Goal: Find specific page/section: Find specific page/section

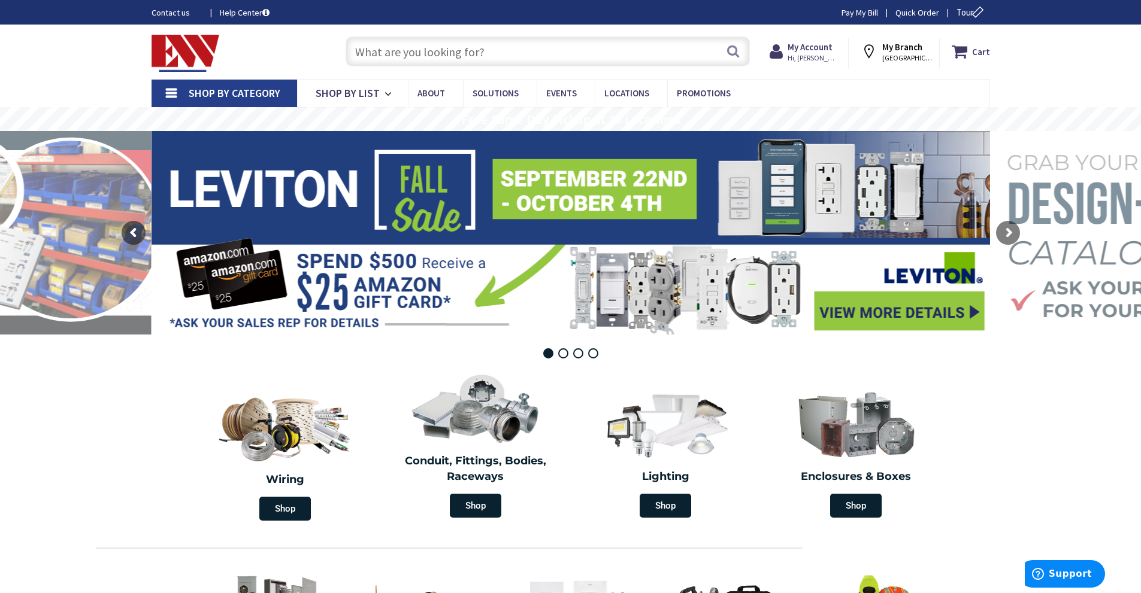
click at [423, 50] on input "text" at bounding box center [548, 52] width 404 height 30
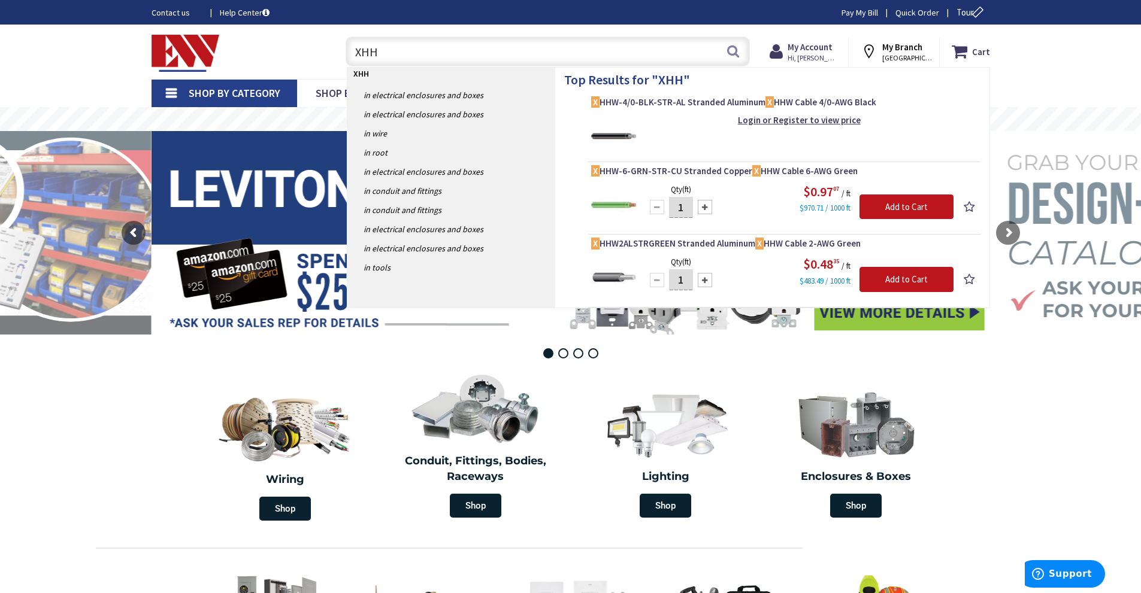
type input "XHHW"
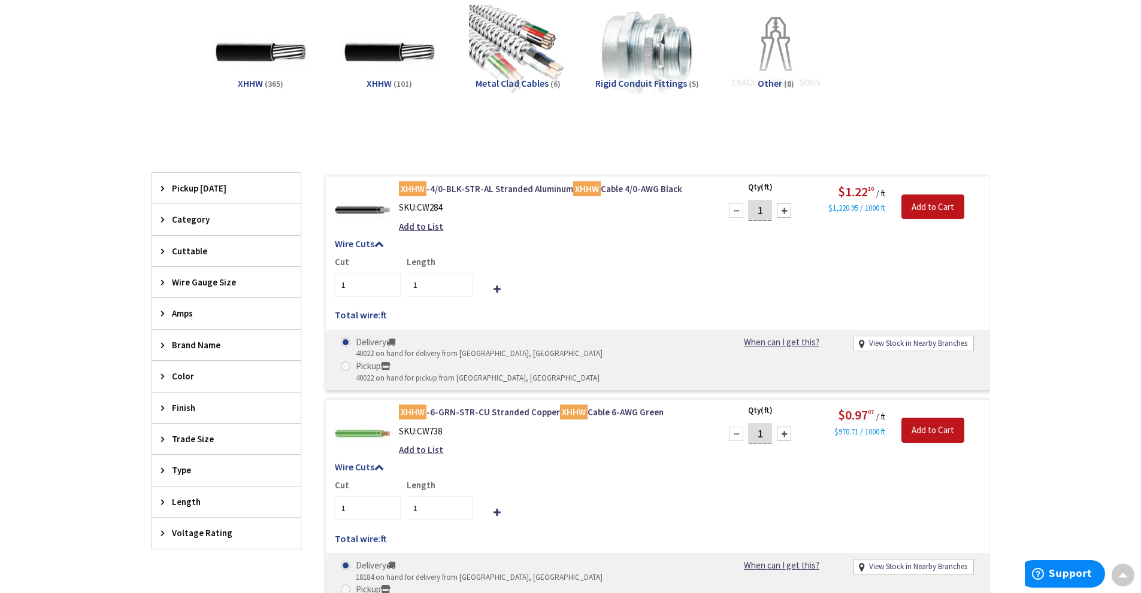
scroll to position [181, 0]
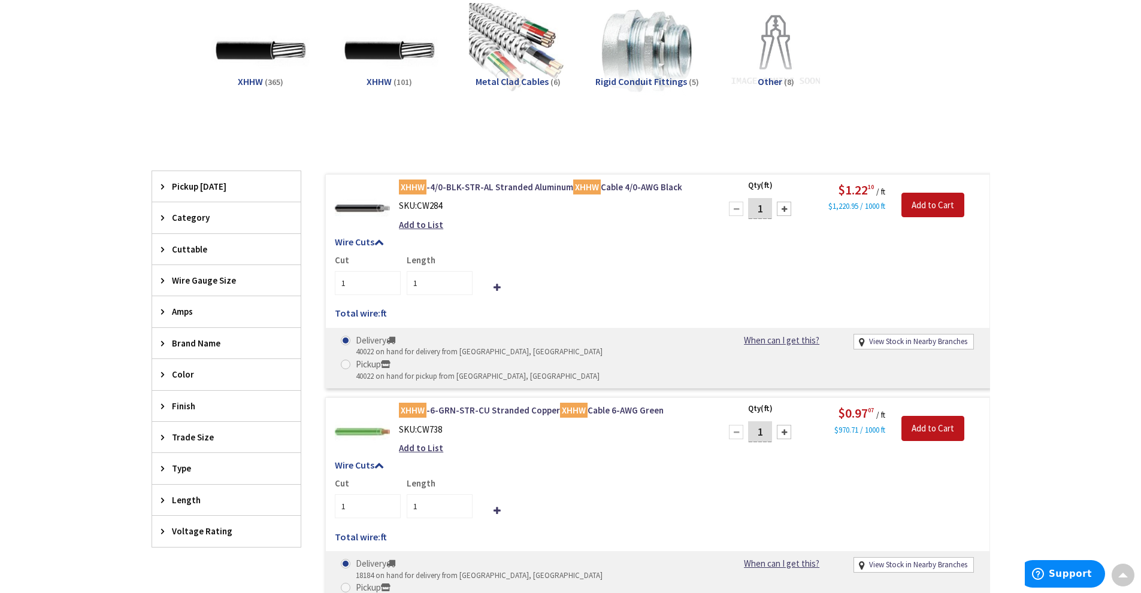
click at [229, 286] on span "Wire Gauge Size" at bounding box center [221, 280] width 98 height 13
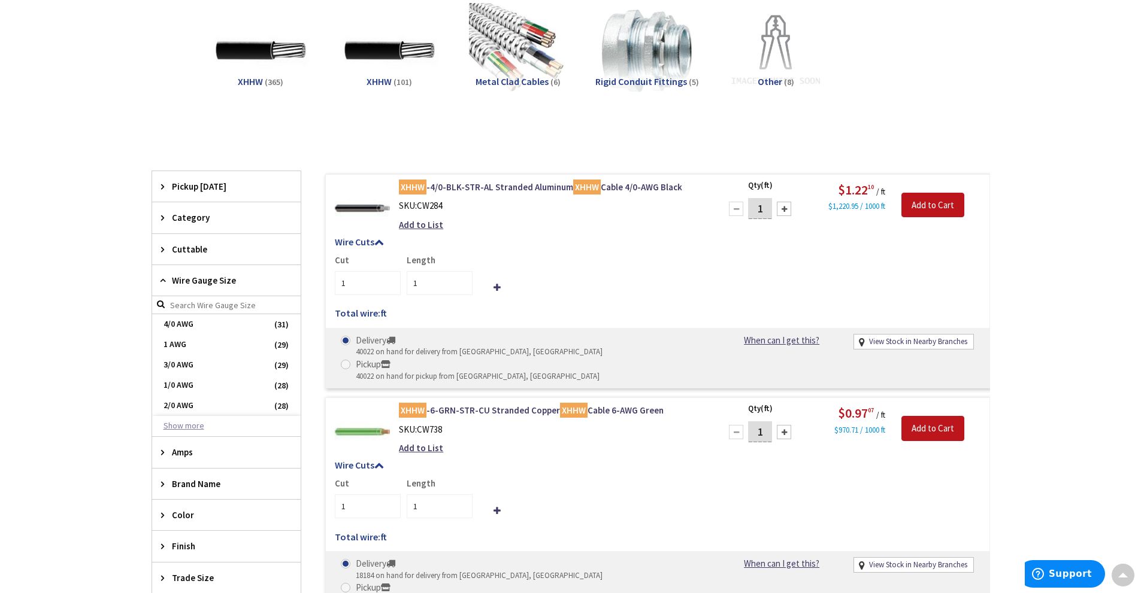
click at [190, 426] on button "Show more" at bounding box center [226, 426] width 148 height 20
click at [214, 523] on span "600 KCMIL" at bounding box center [226, 528] width 148 height 20
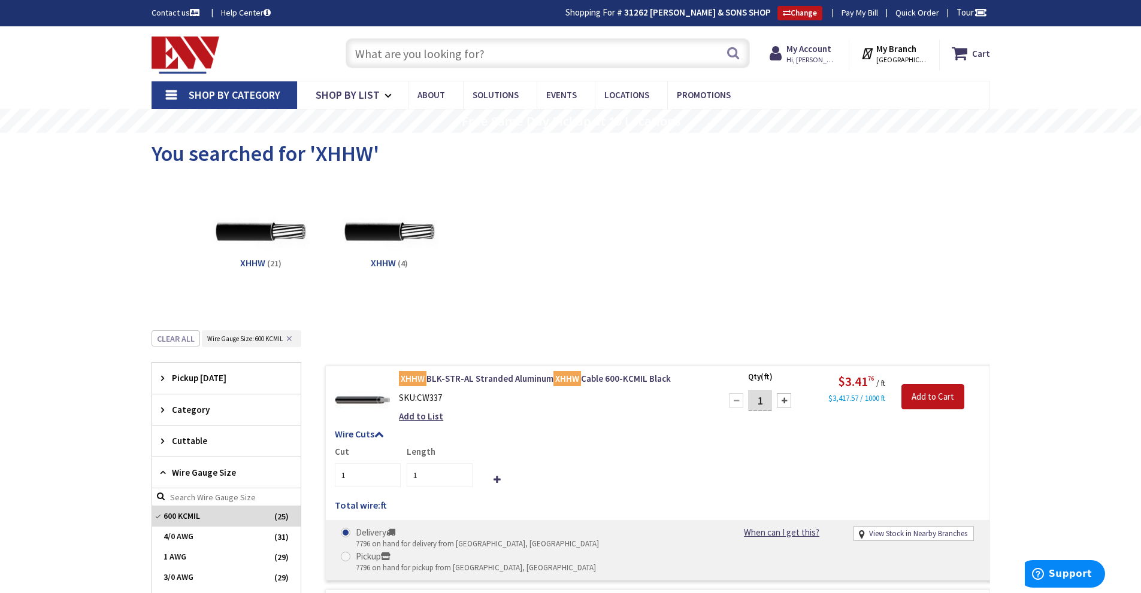
click at [422, 60] on input "text" at bounding box center [548, 53] width 404 height 30
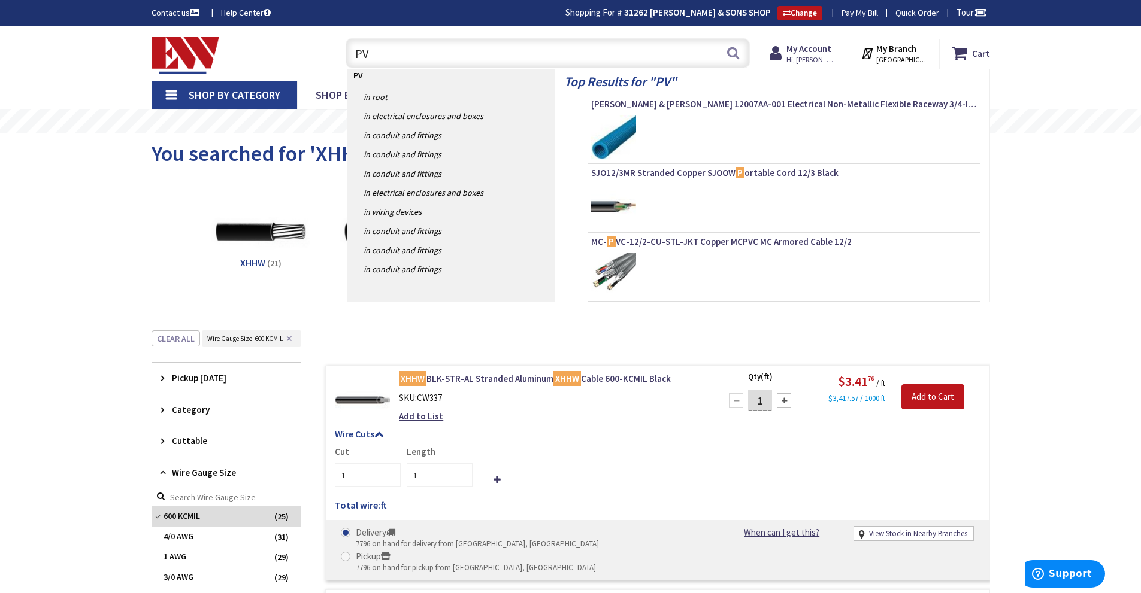
type input "PVC"
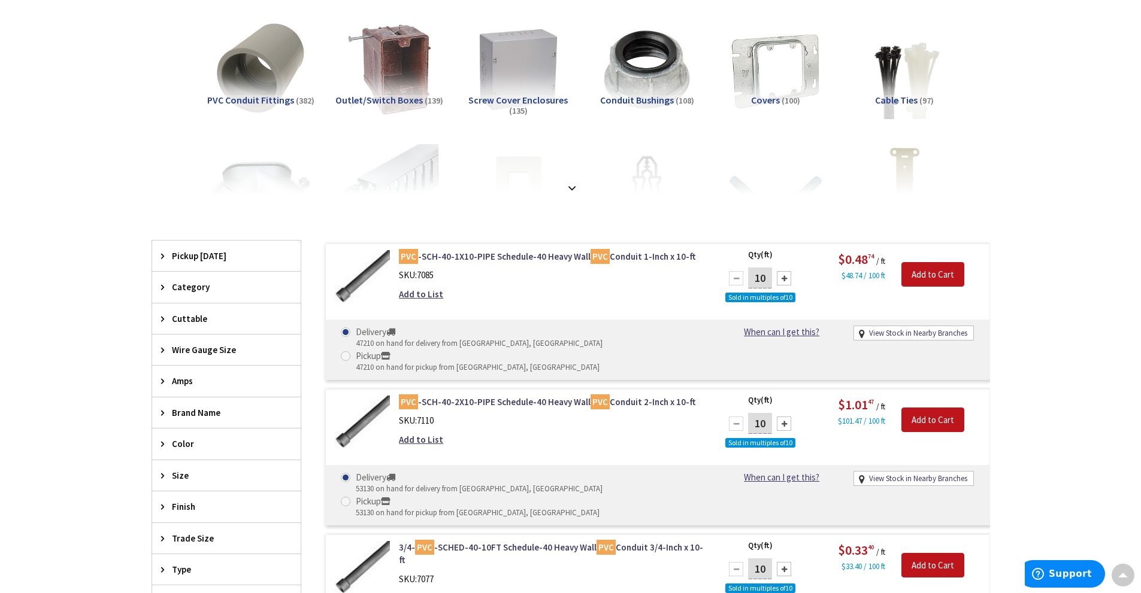
scroll to position [240, 0]
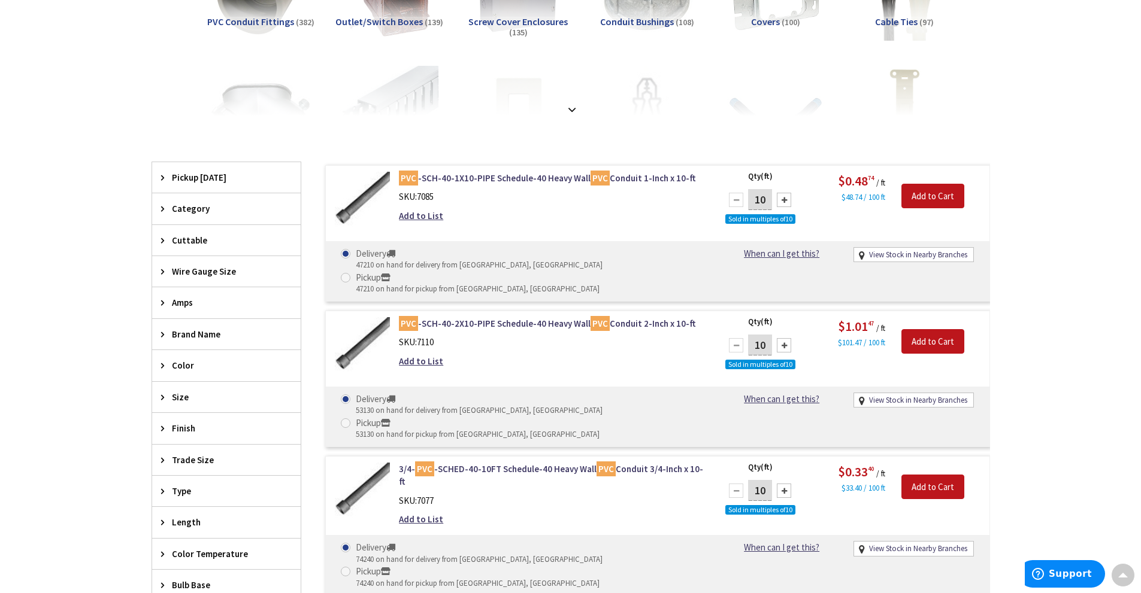
click at [227, 454] on span "Trade Size" at bounding box center [221, 460] width 98 height 13
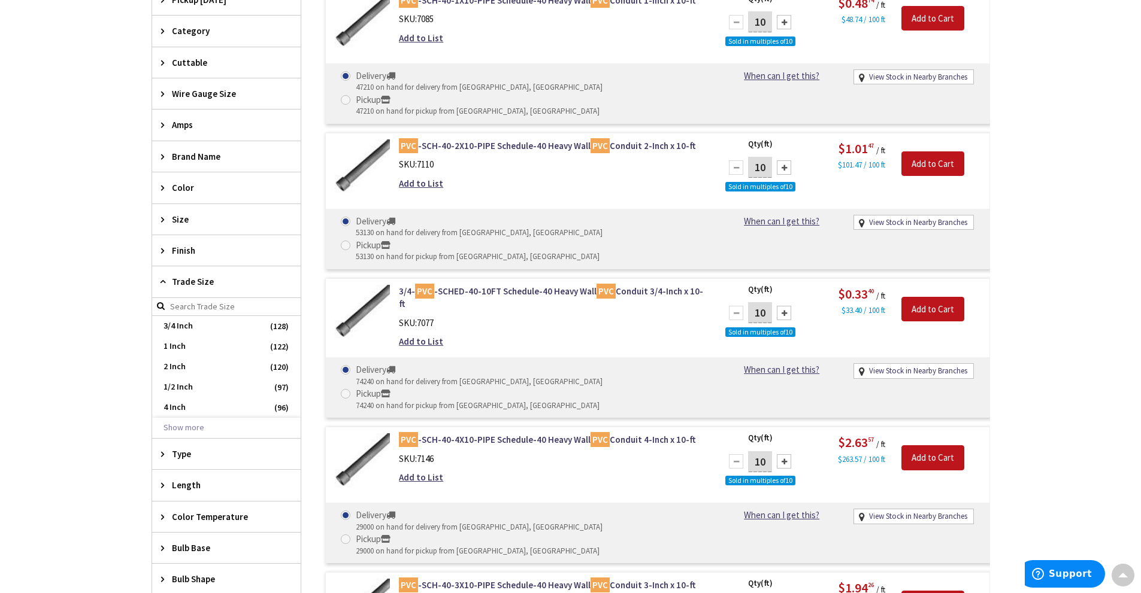
scroll to position [421, 0]
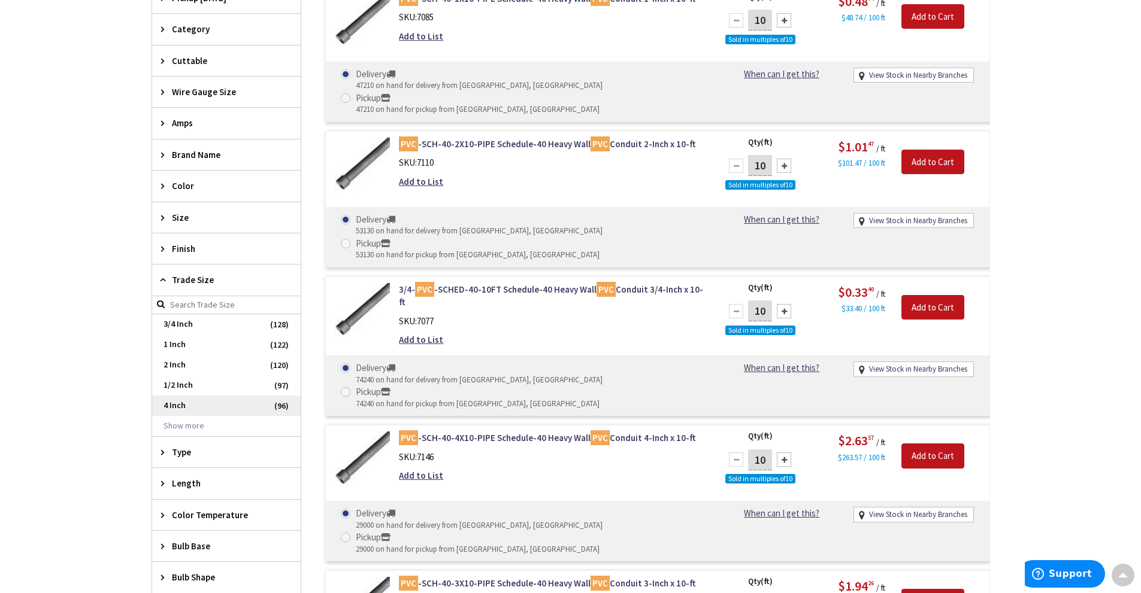
click at [210, 402] on span "4 Inch" at bounding box center [226, 406] width 148 height 20
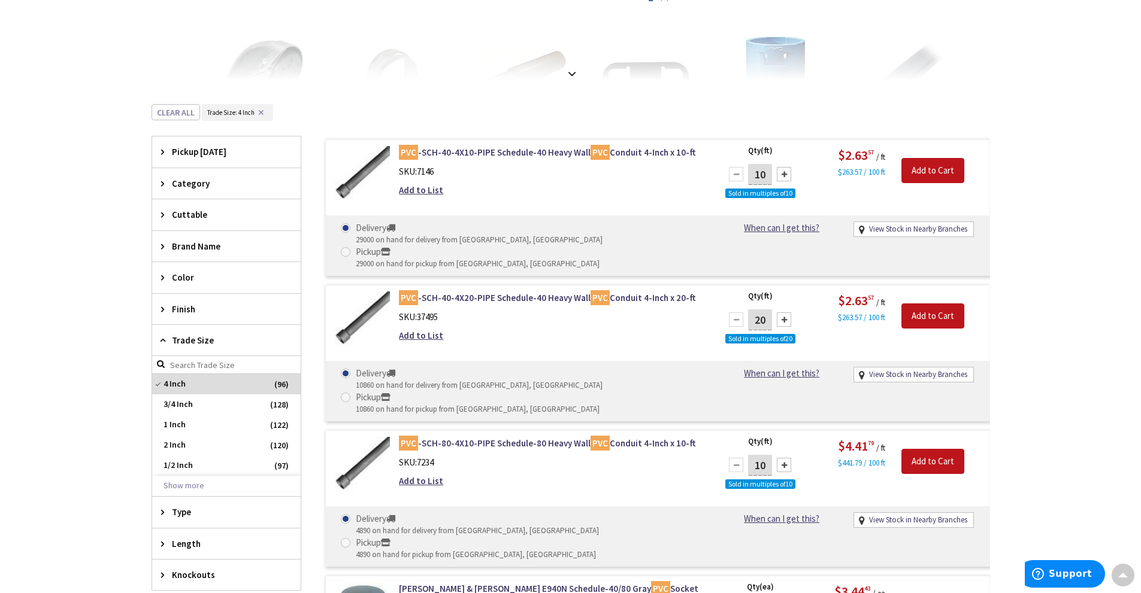
scroll to position [251, 0]
